Goal: Task Accomplishment & Management: Manage account settings

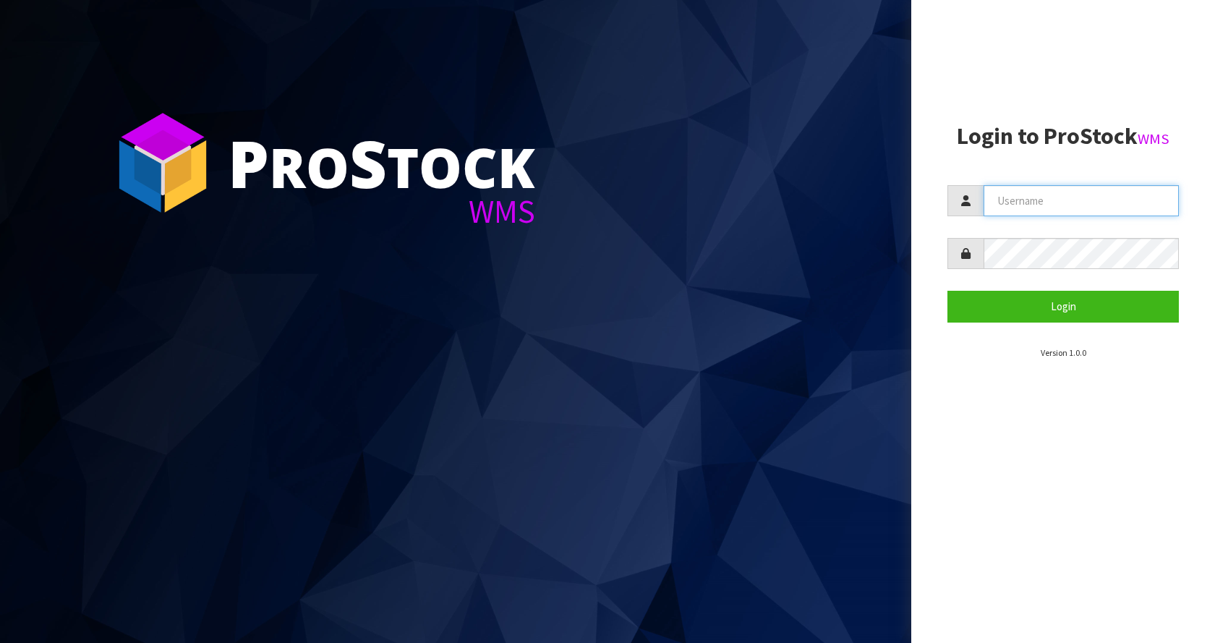
click at [1082, 212] on input "text" at bounding box center [1081, 200] width 195 height 31
type input "[EMAIL_ADDRESS][DOMAIN_NAME]"
click at [948, 291] on button "Login" at bounding box center [1063, 306] width 231 height 31
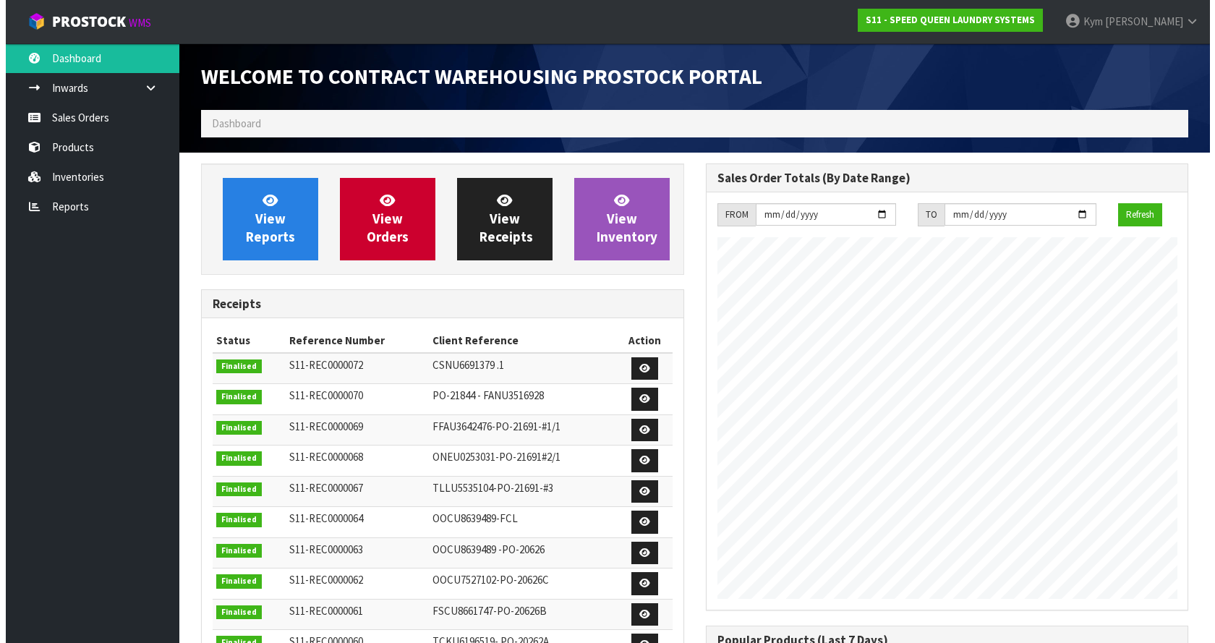
scroll to position [591, 504]
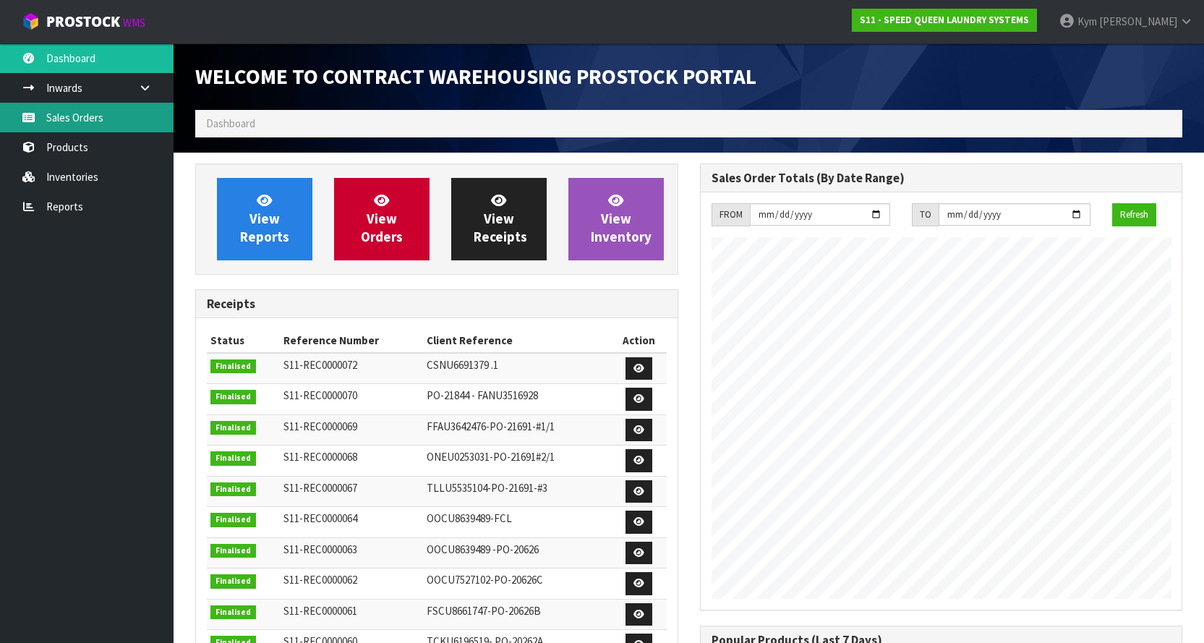
click at [64, 125] on link "Sales Orders" at bounding box center [87, 118] width 174 height 30
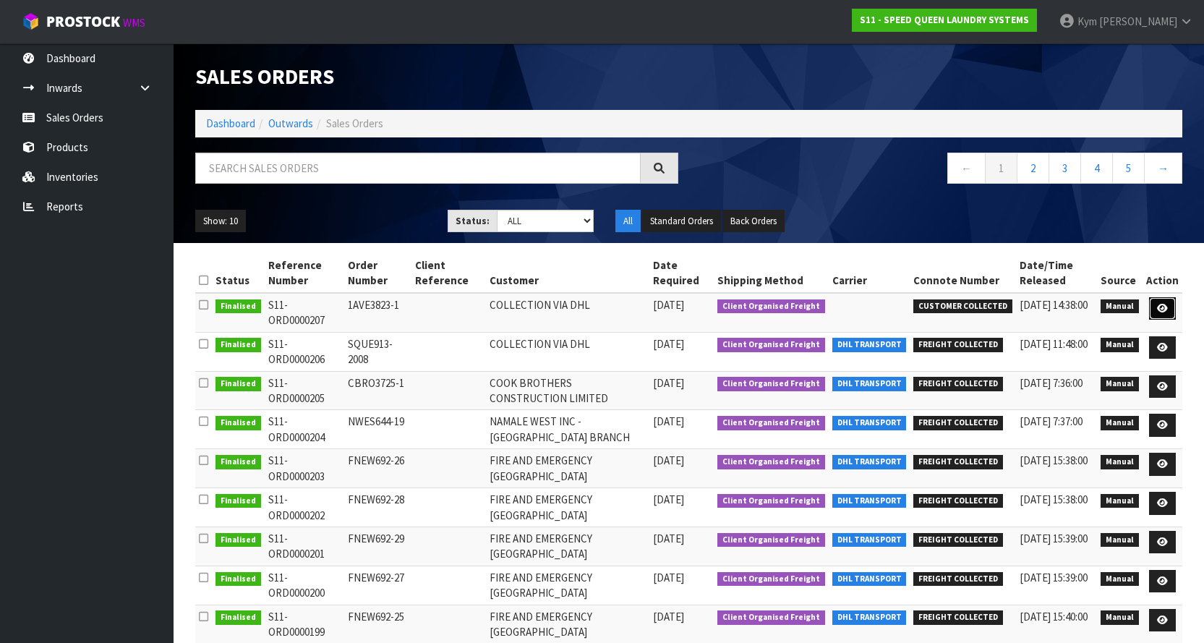
click at [1165, 311] on icon at bounding box center [1162, 308] width 11 height 9
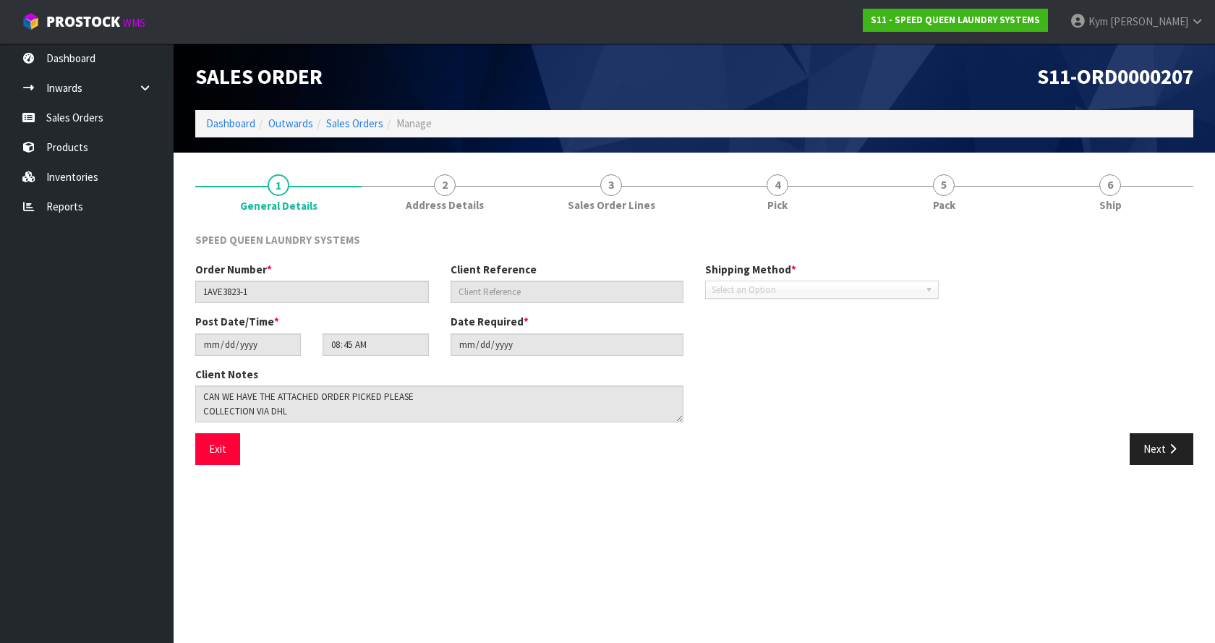
click at [939, 224] on div "SPEED QUEEN LAUNDRY SYSTEMS Order Number * 1AVE3823-1 Client Reference Shipping…" at bounding box center [694, 348] width 998 height 255
click at [960, 202] on link "5 Pack" at bounding box center [944, 191] width 166 height 57
